Goal: Use online tool/utility: Use online tool/utility

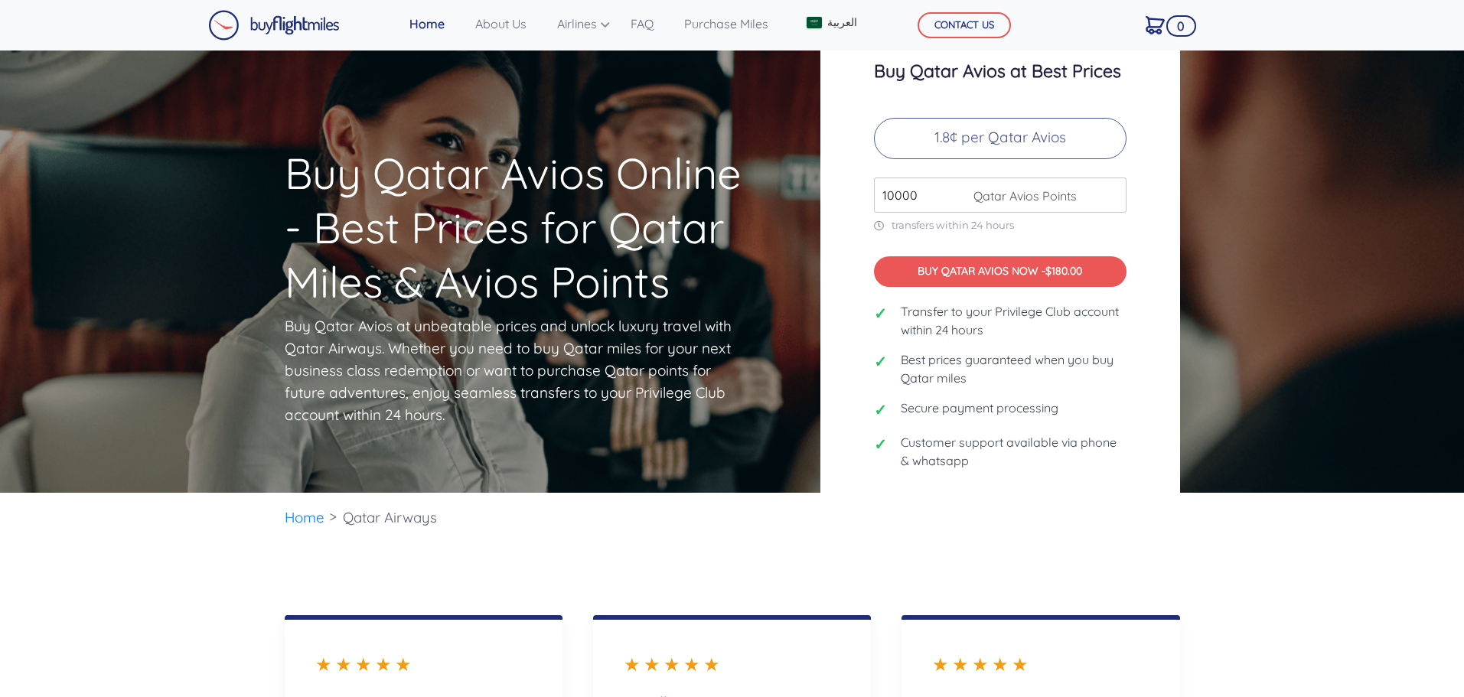
click at [943, 191] on input "10000" at bounding box center [1000, 195] width 252 height 35
click at [1113, 188] on input "11000" at bounding box center [1000, 195] width 252 height 35
click at [1113, 188] on input "12000" at bounding box center [1000, 195] width 252 height 35
click at [1113, 188] on input "13000" at bounding box center [1000, 195] width 252 height 35
click at [1113, 188] on input "14000" at bounding box center [1000, 195] width 252 height 35
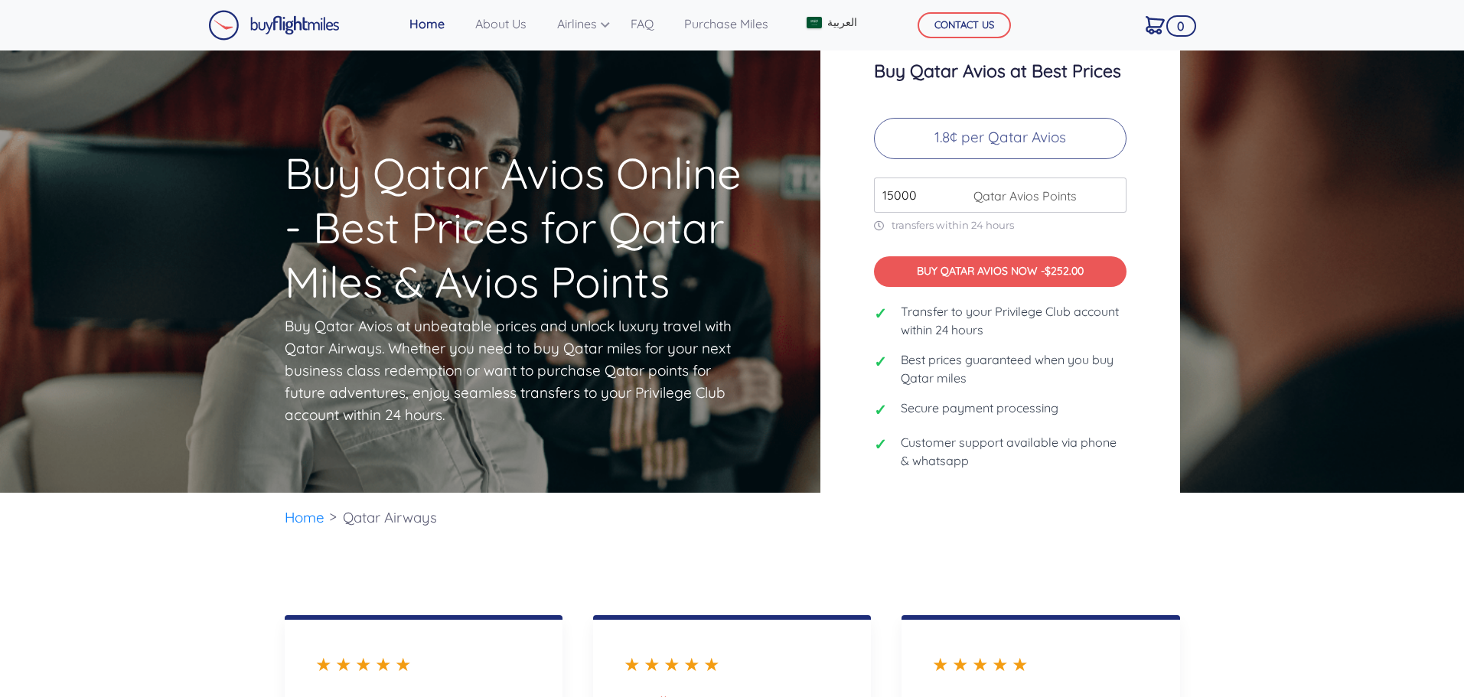
click at [1113, 188] on input "15000" at bounding box center [1000, 195] width 252 height 35
click at [1113, 188] on input "55000" at bounding box center [1000, 195] width 252 height 35
click at [1113, 188] on input "149000" at bounding box center [1000, 195] width 252 height 35
type input "150000"
click at [1113, 188] on input "150000" at bounding box center [1000, 195] width 252 height 35
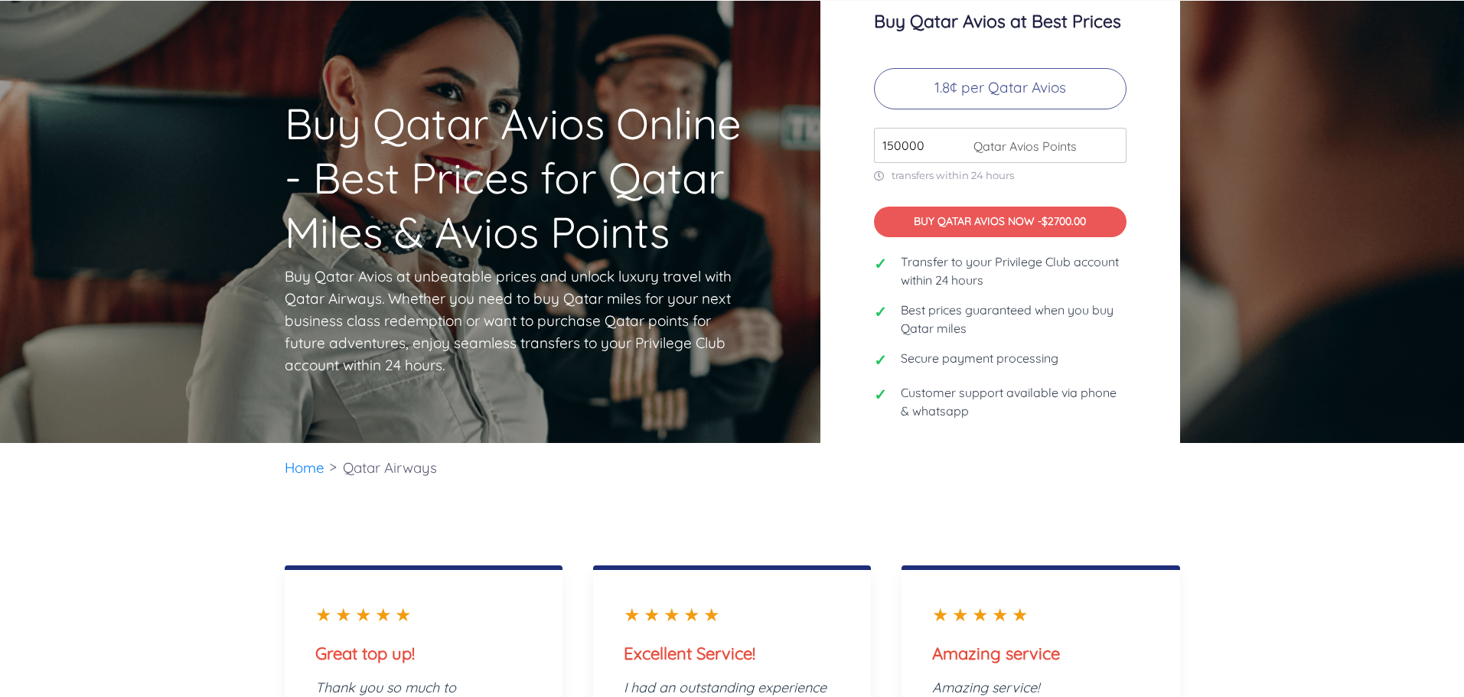
scroll to position [77, 0]
